Goal: Navigation & Orientation: Find specific page/section

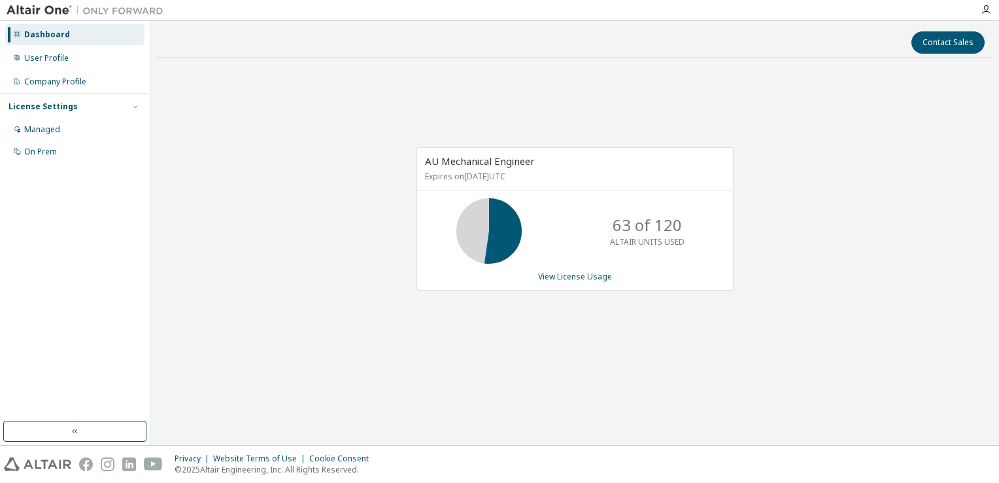
click at [803, 307] on div "AU Mechanical Engineer Expires on [DATE] UTC 63 of 120 ALTAIR UNITS USED View L…" at bounding box center [575, 226] width 836 height 314
